Goal: Transaction & Acquisition: Book appointment/travel/reservation

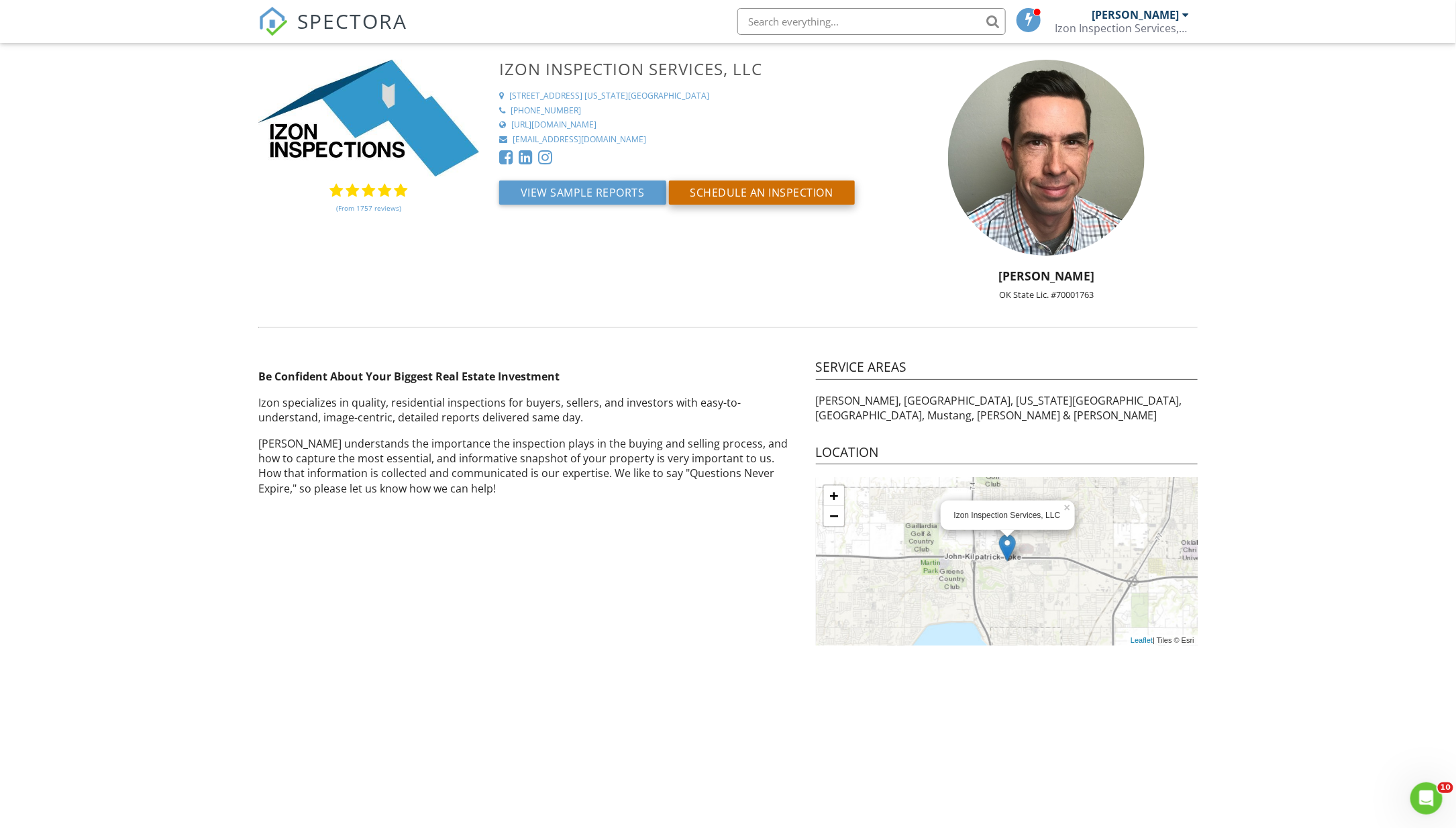
click at [737, 201] on button "Schedule an Inspection" at bounding box center [762, 193] width 186 height 24
